Goal: Task Accomplishment & Management: Use online tool/utility

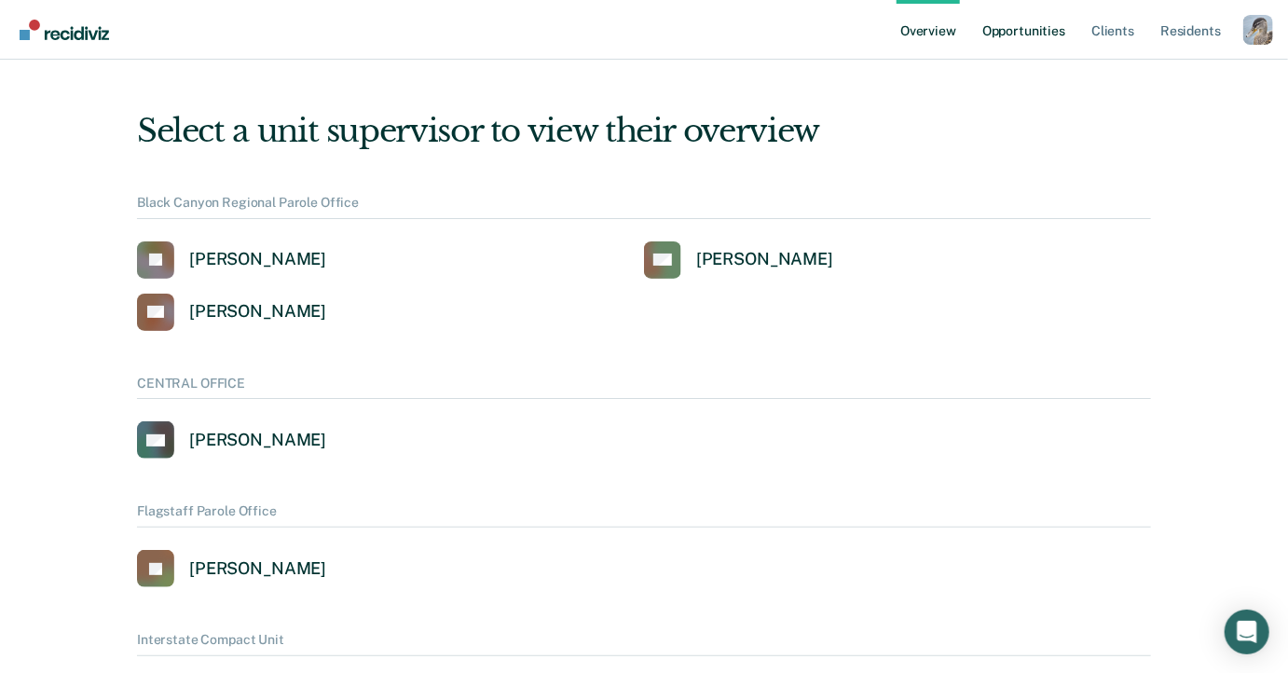
click at [1015, 24] on link "Opportunities" at bounding box center [1024, 30] width 90 height 60
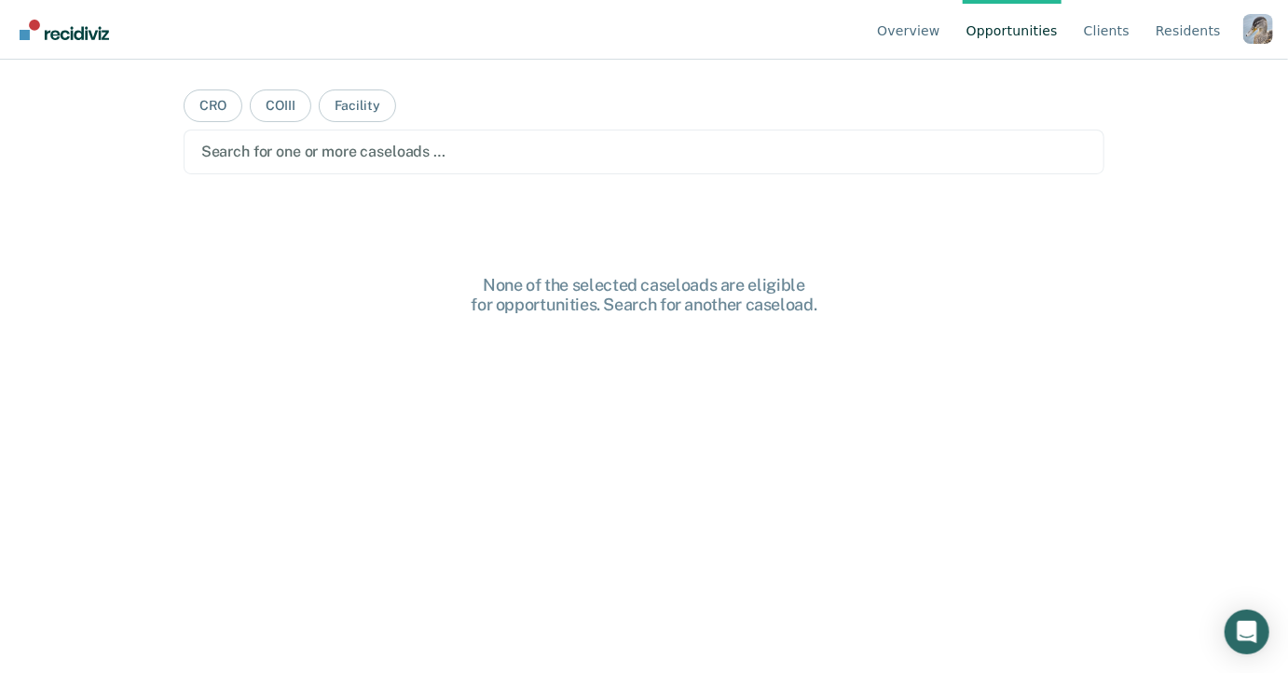
click at [418, 158] on div at bounding box center [644, 151] width 887 height 21
click at [280, 114] on button "COIII" at bounding box center [280, 105] width 61 height 33
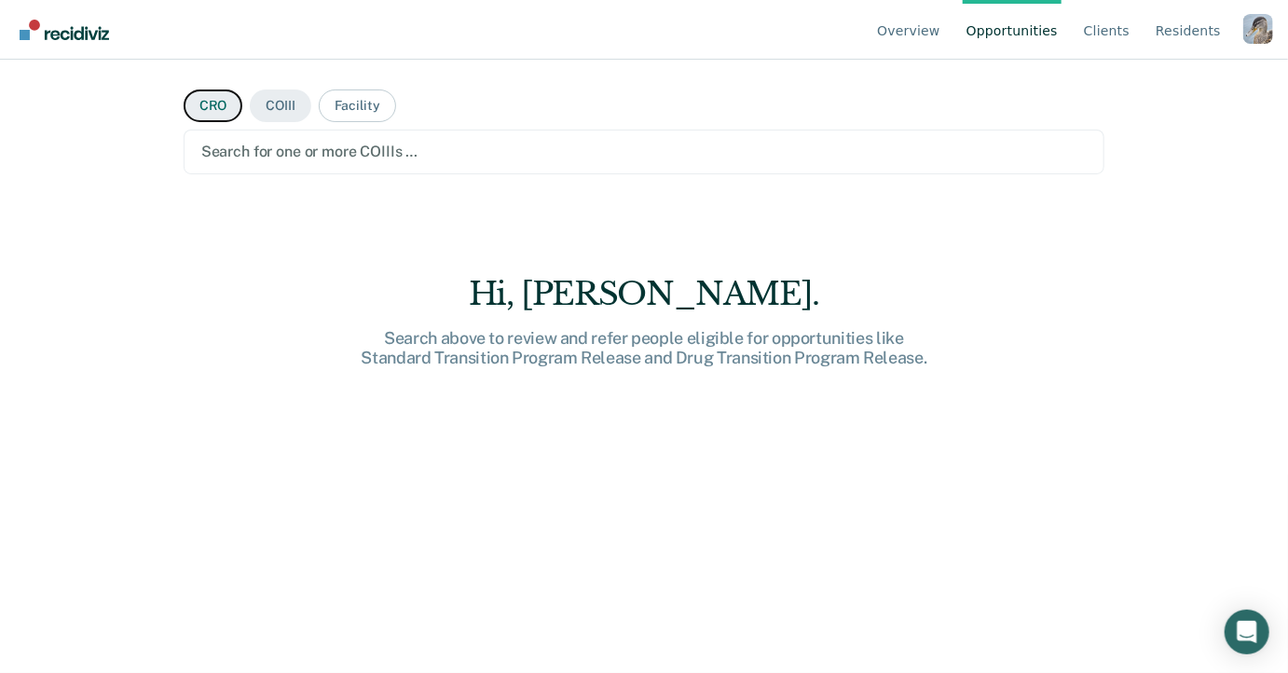
click at [220, 106] on button "CRO" at bounding box center [214, 105] width 60 height 33
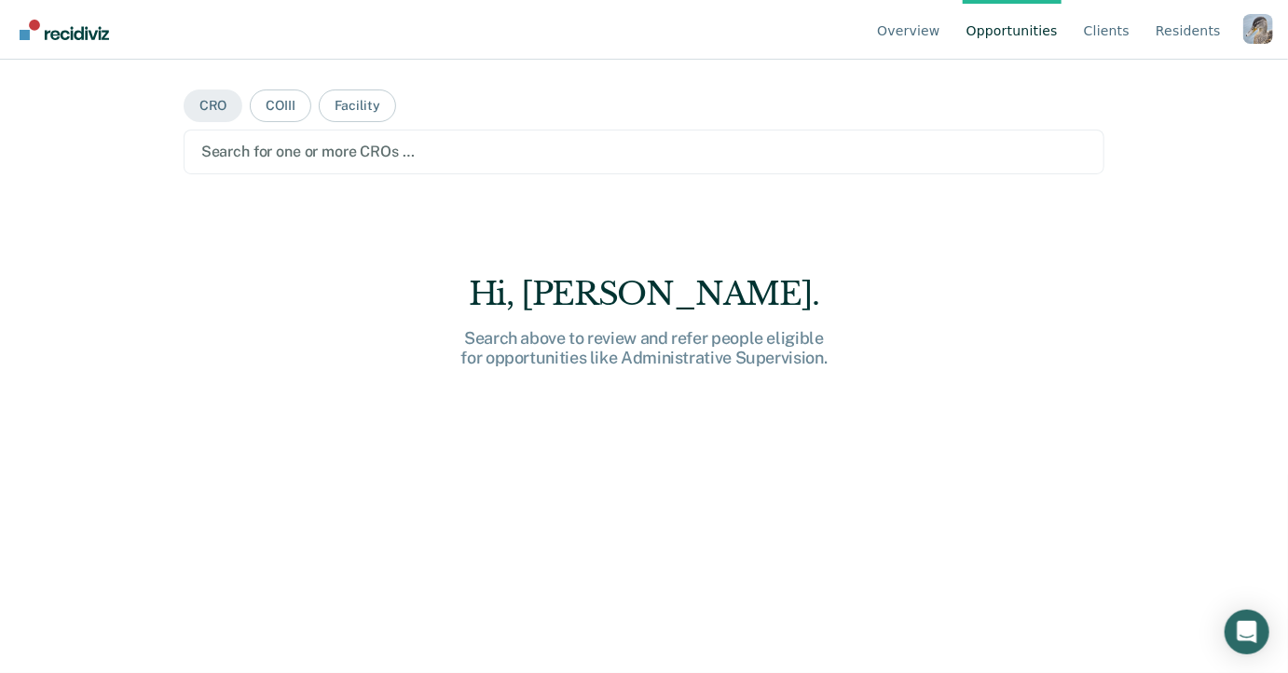
click at [283, 136] on div "Search for one or more CROs …" at bounding box center [645, 152] width 922 height 45
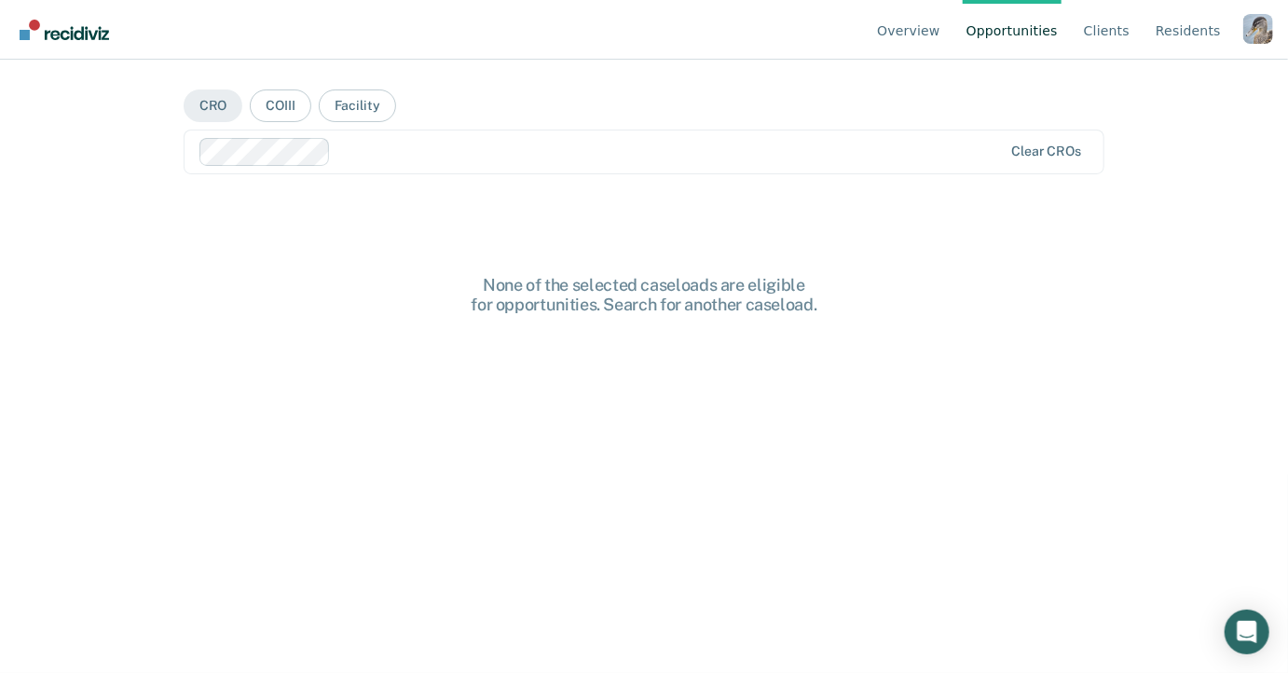
click at [396, 158] on div at bounding box center [670, 151] width 665 height 21
click at [500, 142] on div at bounding box center [733, 151] width 540 height 21
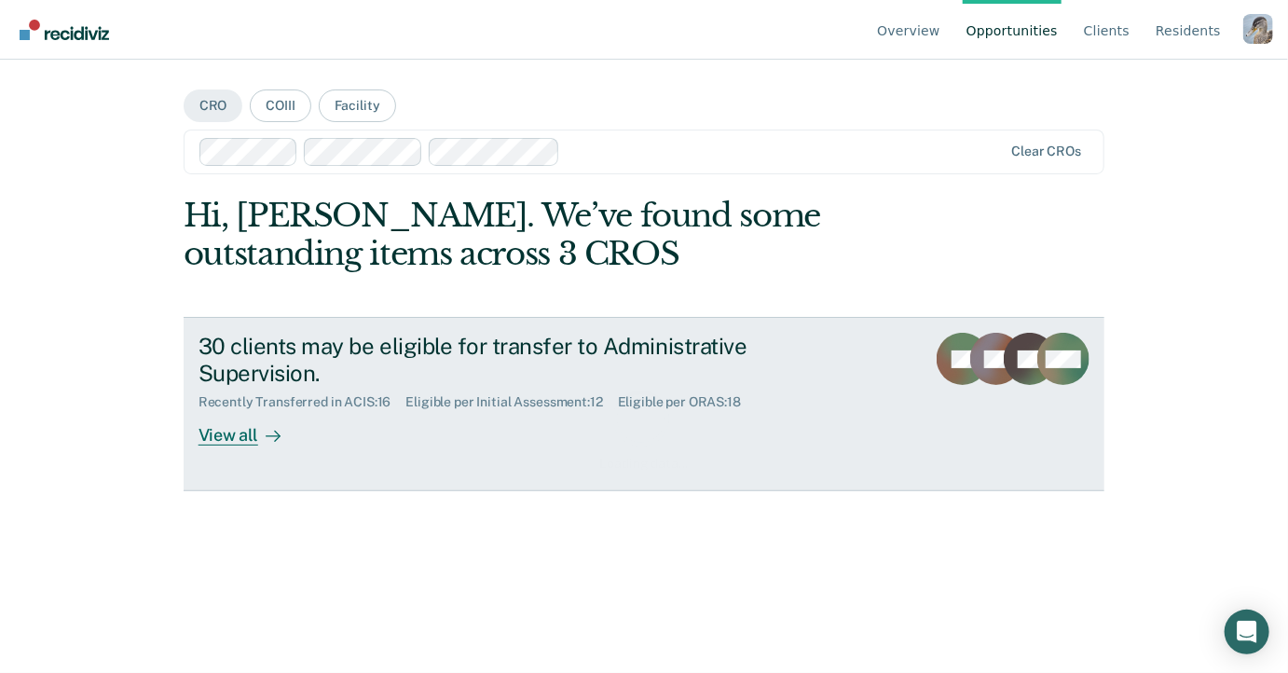
click at [472, 409] on div "30 clients may be eligible for transfer to Administrative Supervision. Recently…" at bounding box center [548, 389] width 699 height 113
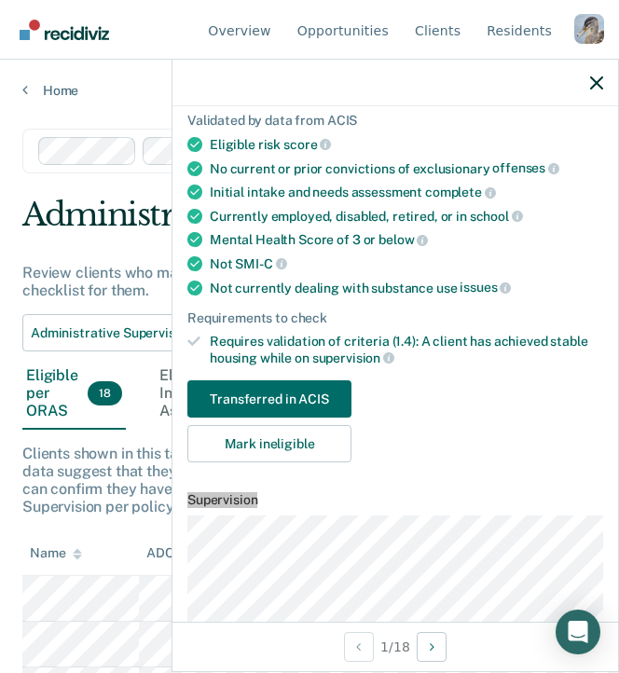
scroll to position [182, 0]
